Goal: Task Accomplishment & Management: Manage account settings

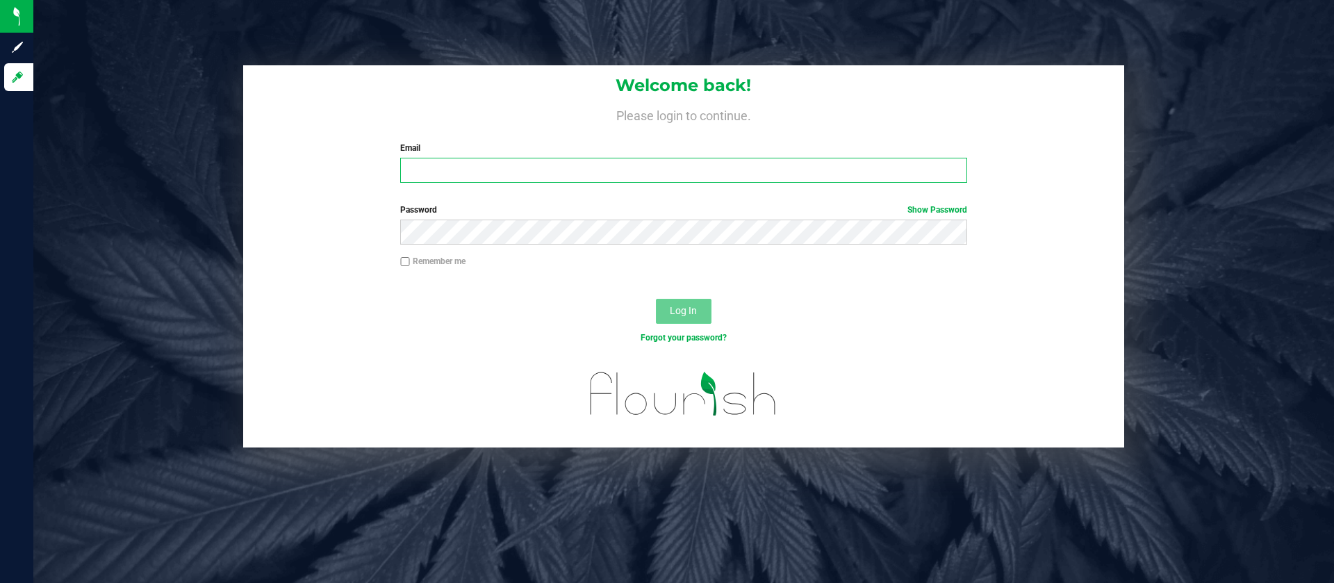
type input "[EMAIL_ADDRESS][DOMAIN_NAME]"
click at [674, 319] on button "Log In" at bounding box center [684, 311] width 56 height 25
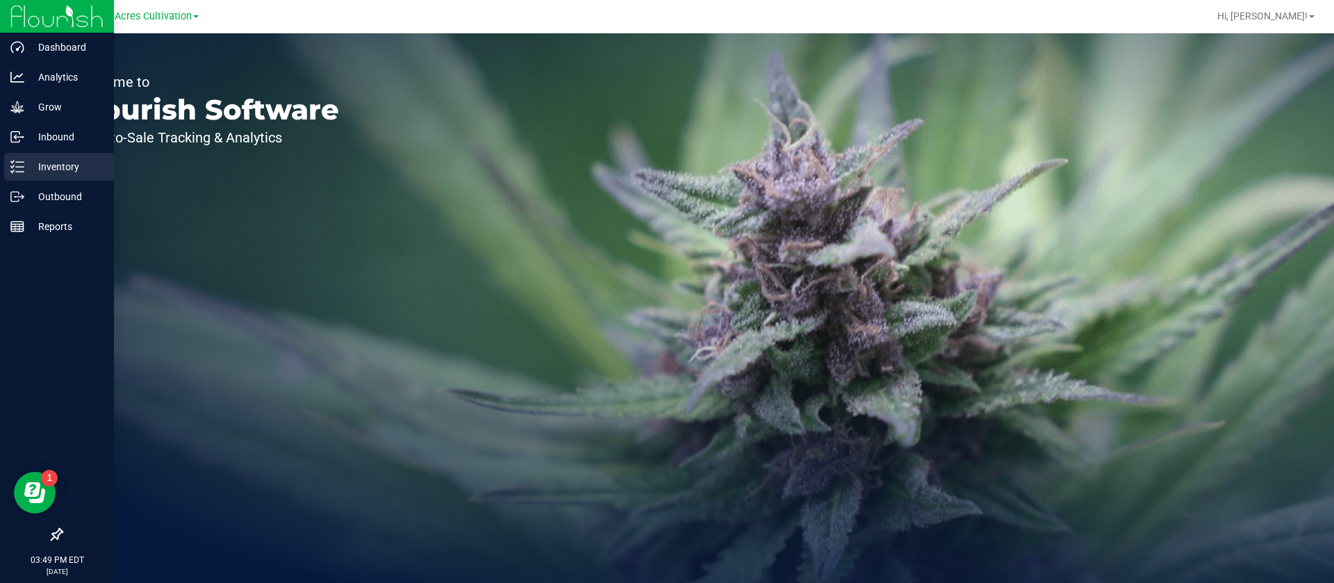
click at [3, 159] on link "Inventory" at bounding box center [57, 168] width 114 height 30
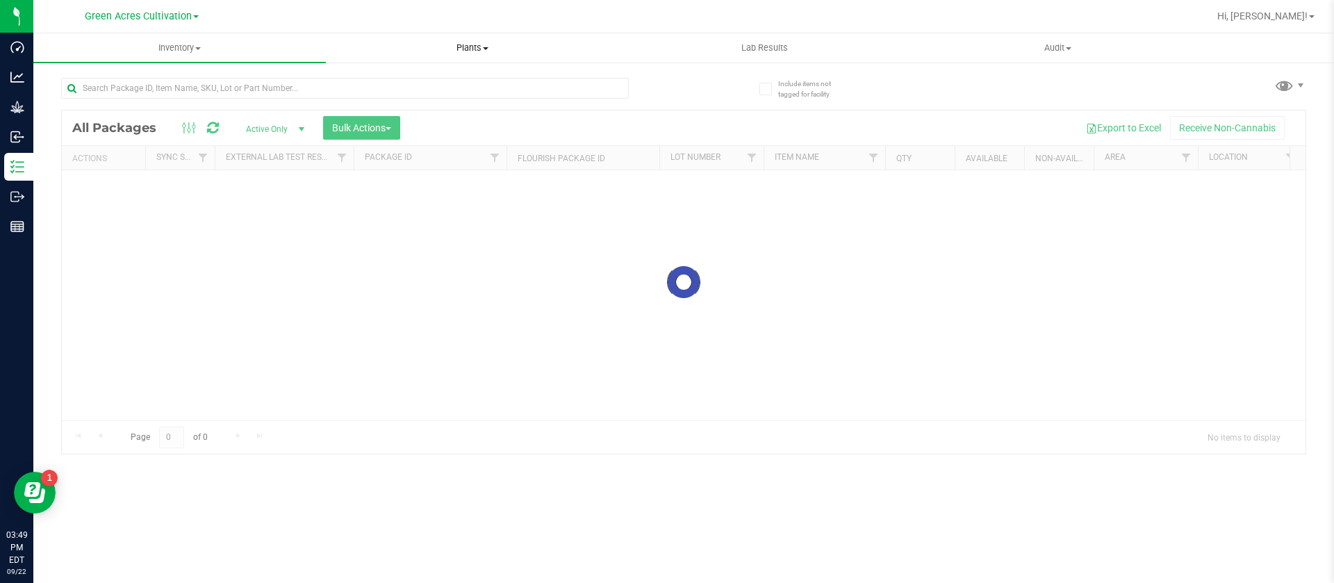
click at [493, 42] on span "Plants" at bounding box center [471, 48] width 291 height 13
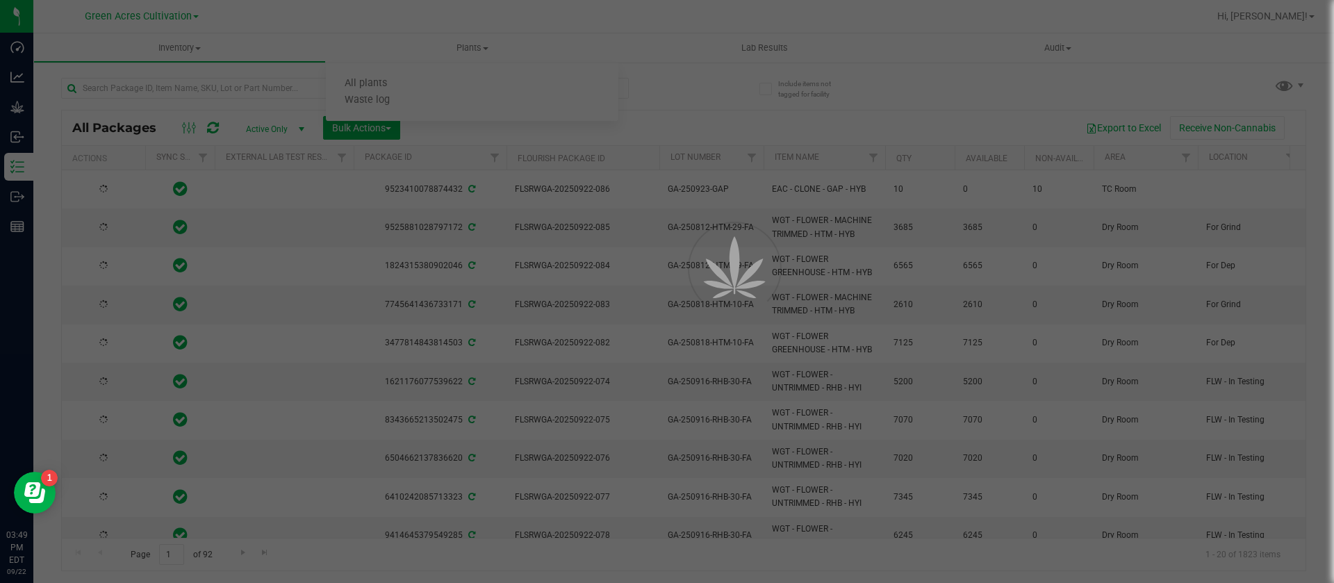
click at [383, 85] on div at bounding box center [667, 291] width 1334 height 583
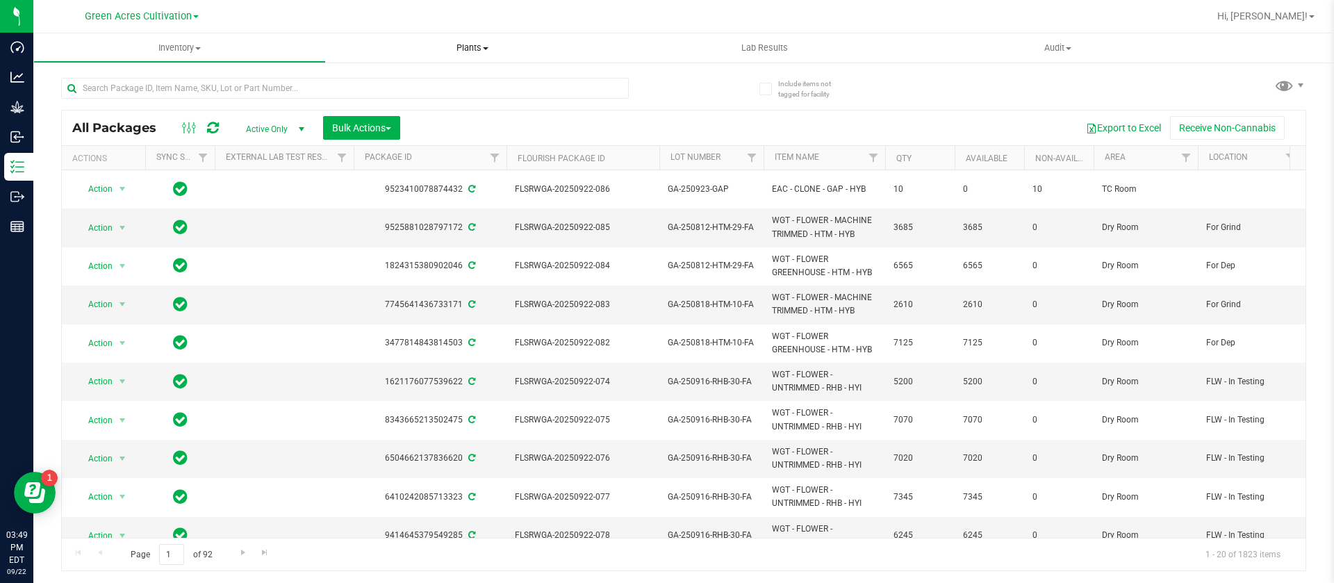
click at [383, 85] on span "All plants" at bounding box center [366, 84] width 80 height 12
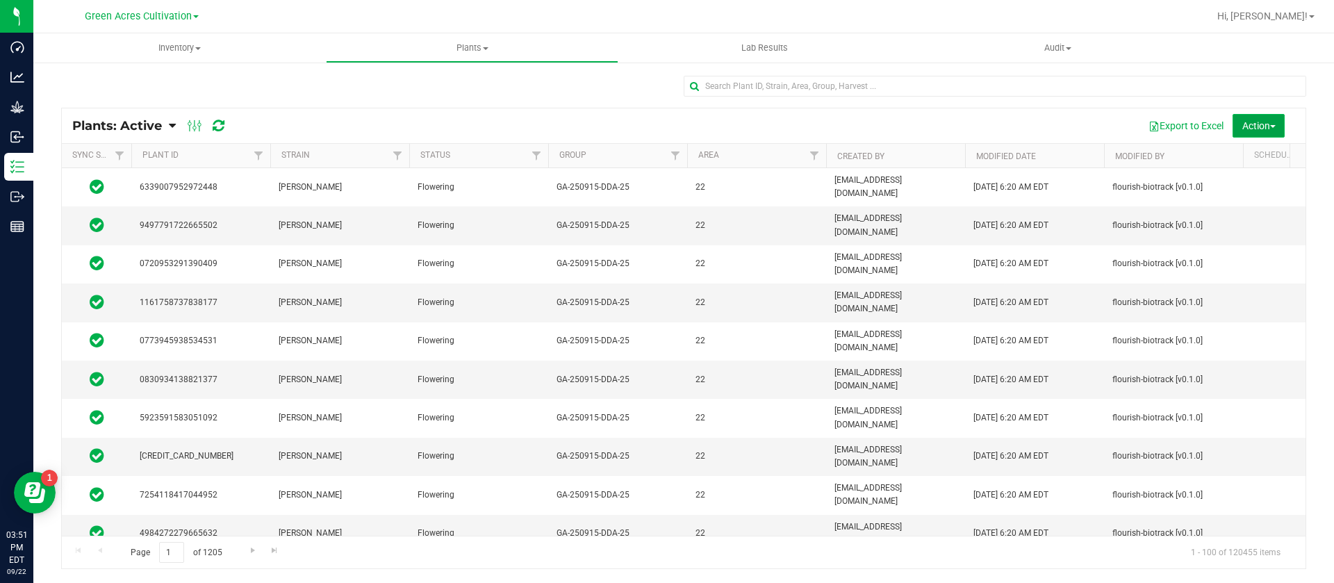
click at [1261, 130] on span "Action" at bounding box center [1258, 125] width 33 height 11
click at [1205, 165] on div "Schedule destroy" at bounding box center [1247, 159] width 90 height 22
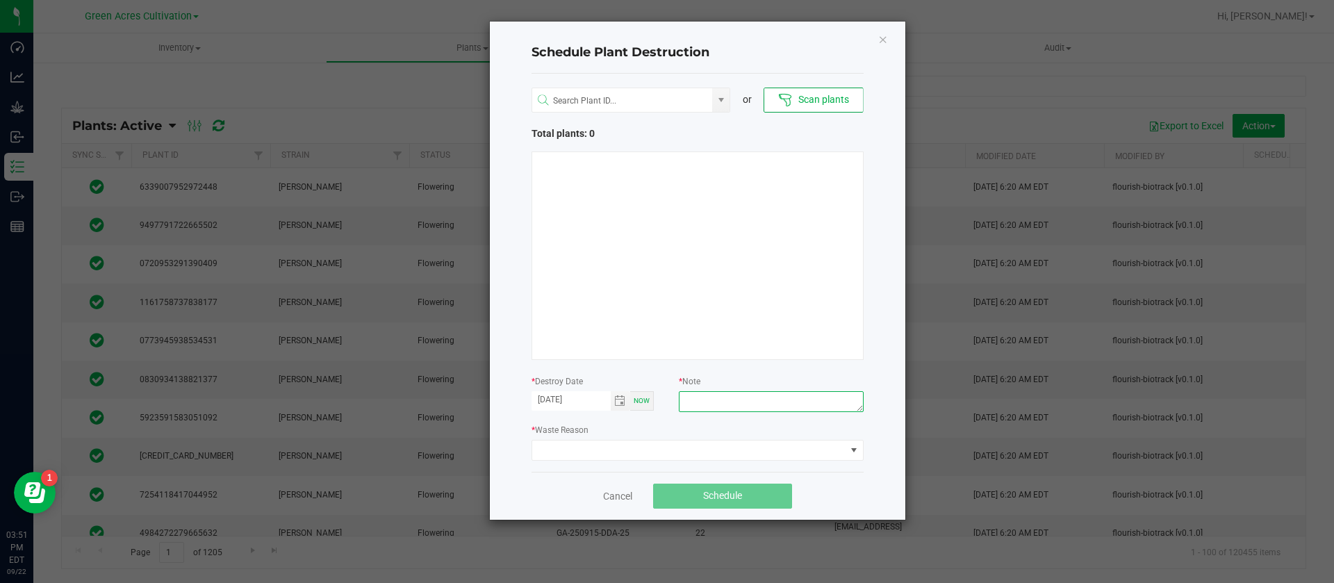
click at [708, 397] on textarea at bounding box center [771, 401] width 184 height 21
type textarea "WASTE"
click at [602, 451] on span at bounding box center [688, 449] width 313 height 19
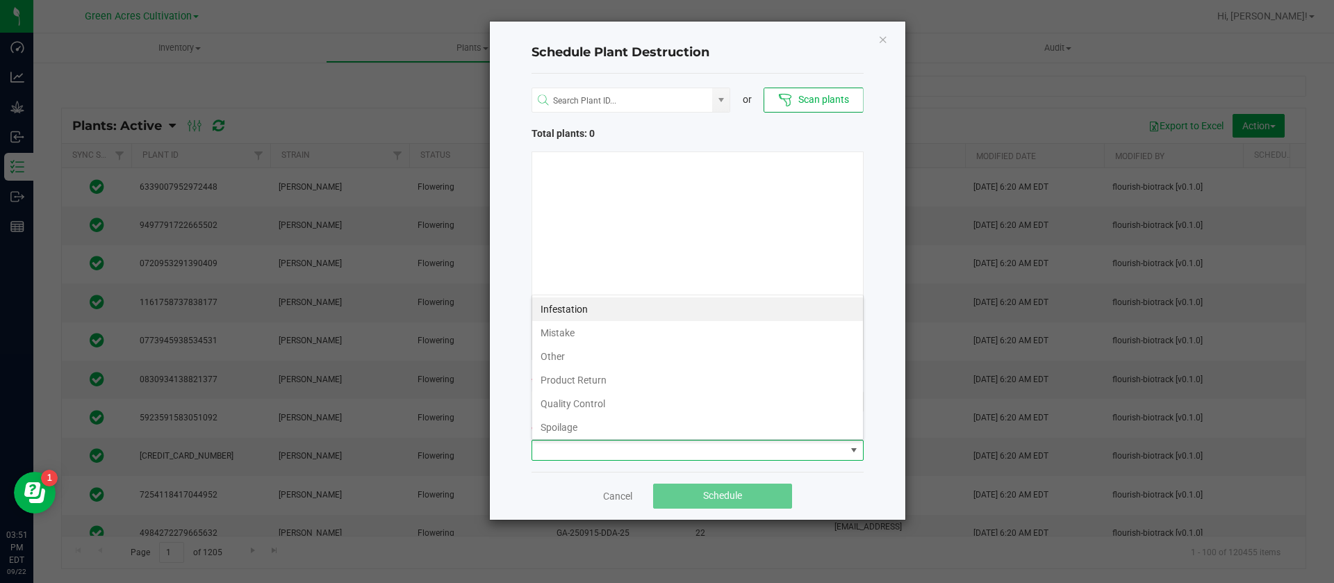
scroll to position [50, 0]
drag, startPoint x: 653, startPoint y: 427, endPoint x: 634, endPoint y: 430, distance: 19.0
click at [636, 430] on li "Waste" at bounding box center [697, 425] width 331 height 24
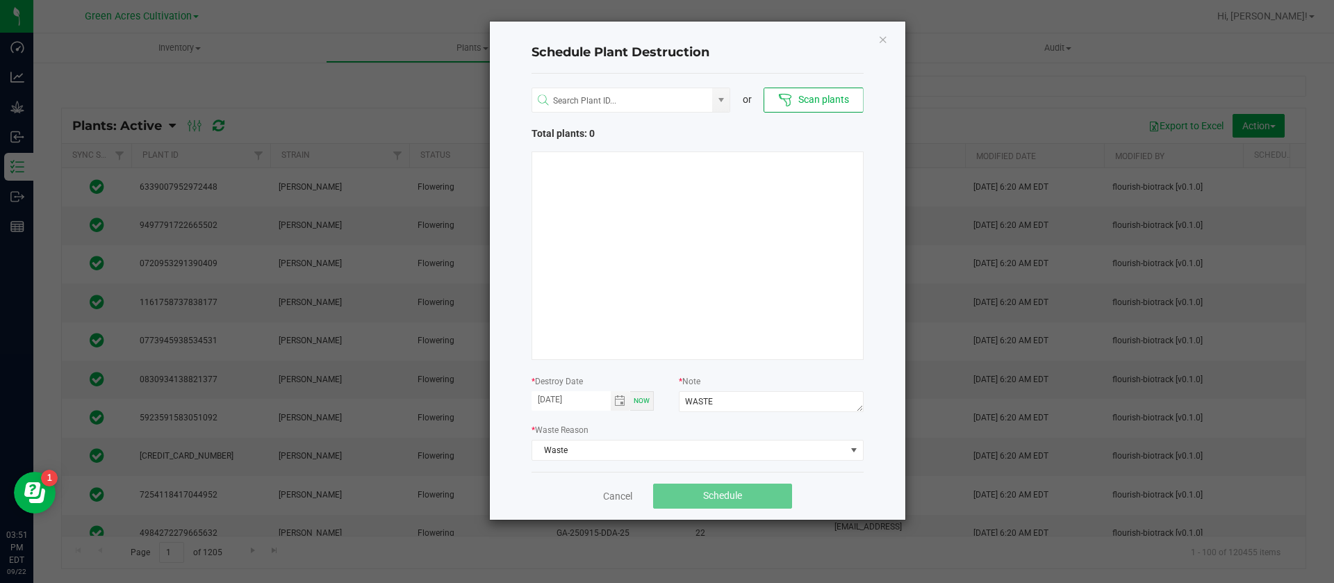
click at [634, 430] on div "* Waste Reason Waste" at bounding box center [697, 441] width 332 height 38
click at [634, 250] on div at bounding box center [697, 255] width 332 height 208
click at [623, 503] on div "Cancel Schedule" at bounding box center [697, 496] width 332 height 48
click at [611, 492] on link "Cancel" at bounding box center [617, 496] width 29 height 14
